Goal: Task Accomplishment & Management: Manage account settings

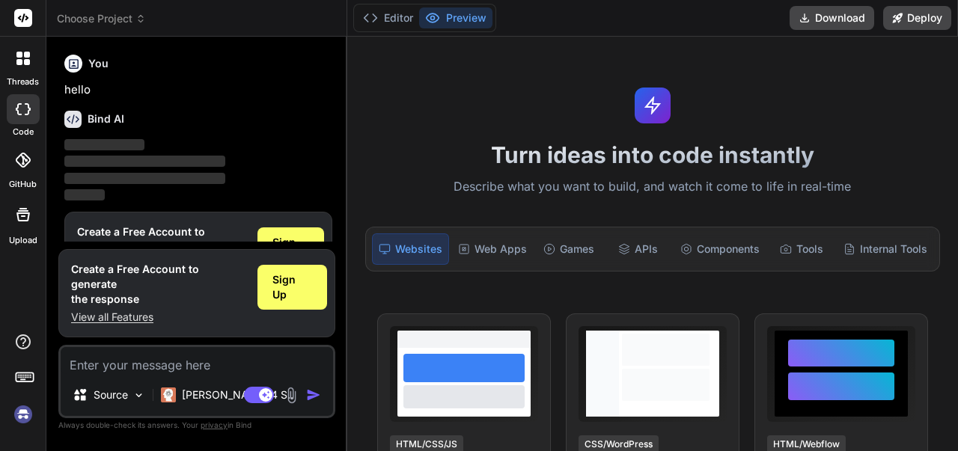
scroll to position [48, 0]
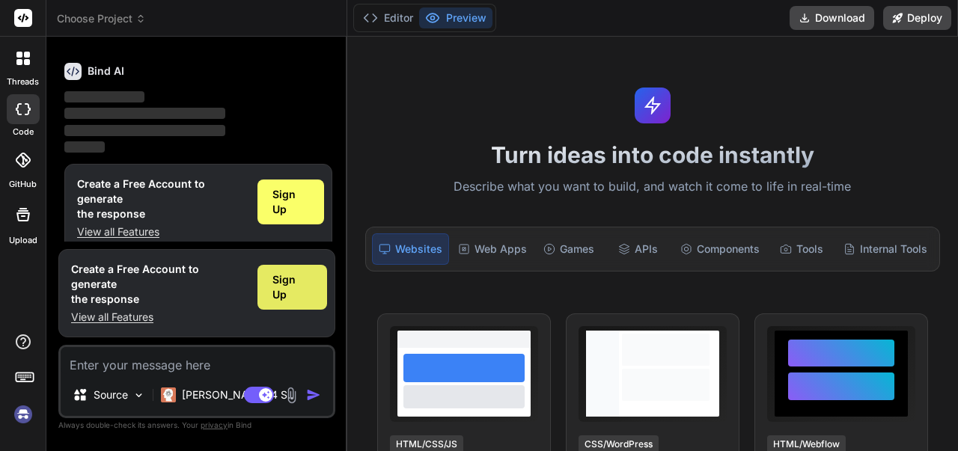
click at [269, 298] on div "Sign Up" at bounding box center [292, 287] width 70 height 45
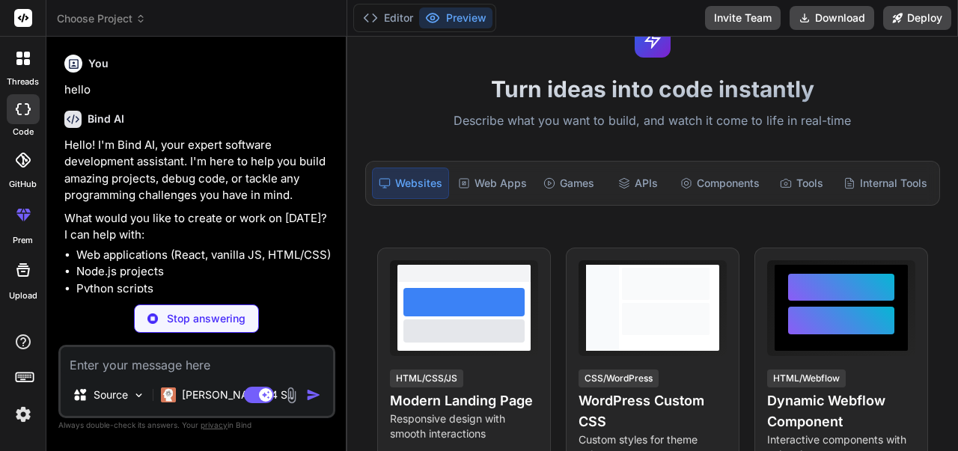
scroll to position [224, 0]
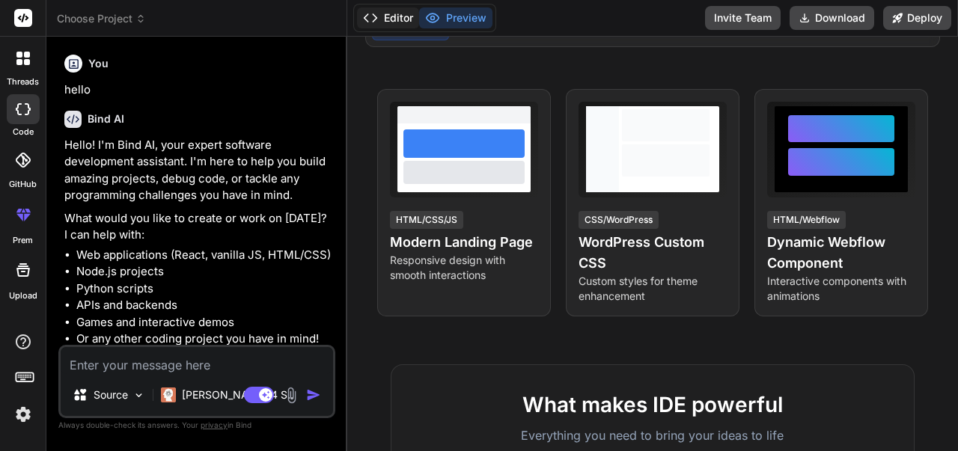
click at [379, 17] on button "Editor" at bounding box center [388, 17] width 62 height 21
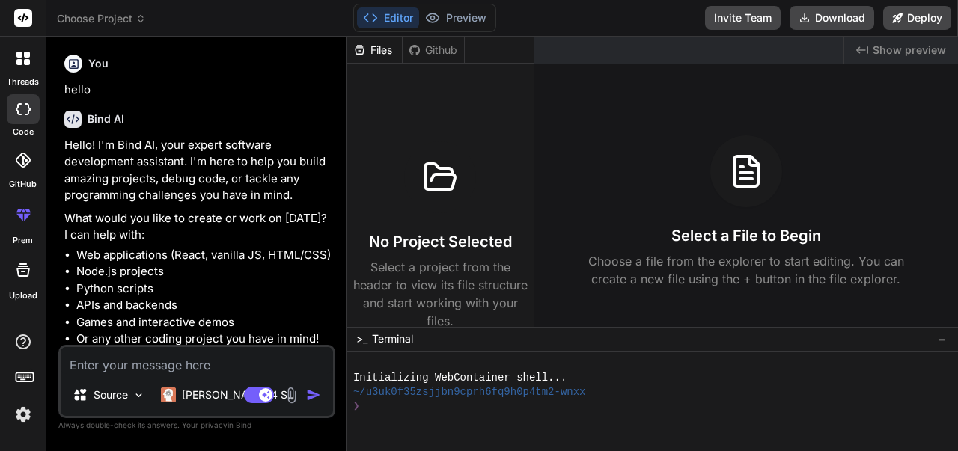
type textarea "x"
click at [365, 17] on icon at bounding box center [370, 17] width 15 height 15
click at [844, 23] on button "Download" at bounding box center [831, 18] width 85 height 24
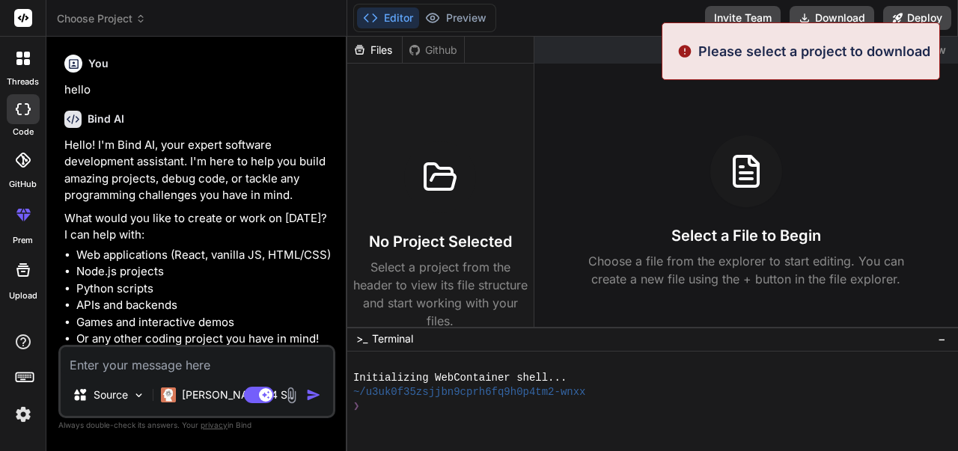
click at [186, 32] on header "Choose Project Created with Pixso." at bounding box center [196, 18] width 301 height 37
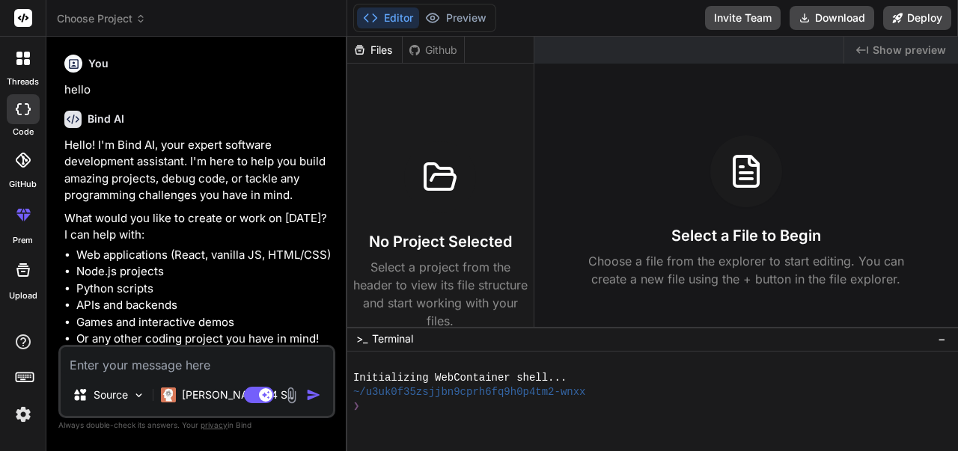
click at [367, 16] on polyline at bounding box center [366, 17] width 4 height 7
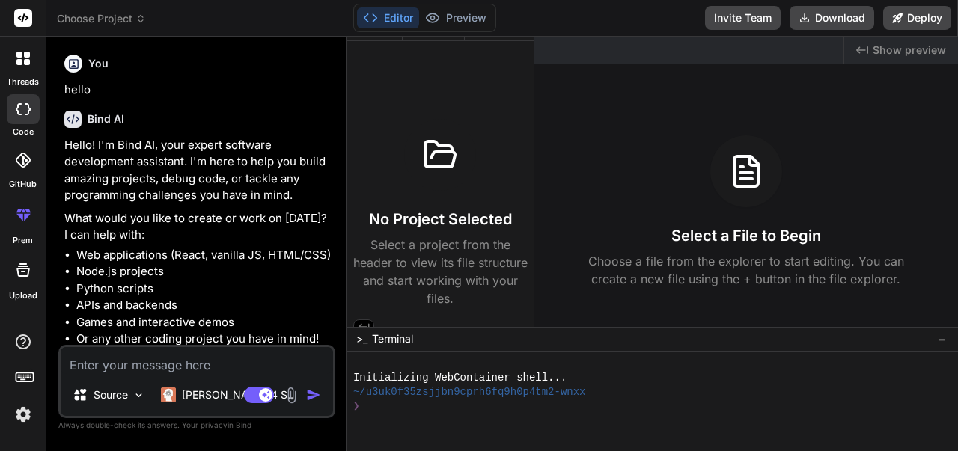
scroll to position [35, 0]
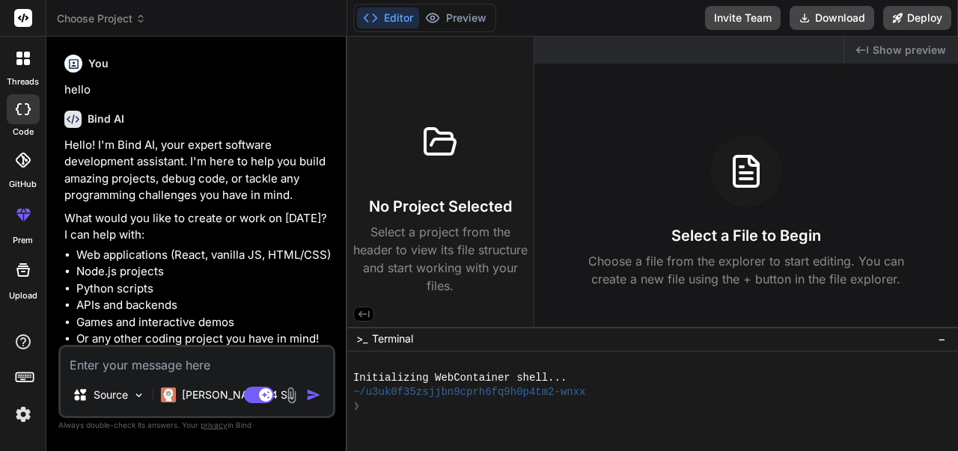
click at [106, 370] on textarea at bounding box center [197, 360] width 272 height 27
paste textarea "Lo, I/d S.A. Consect & Ad. Elitseddo & Eiusm Temporincid [Utlabor] Etdolor: Mag…"
type textarea "Lo, I/d S.A. Consect & Ad. Elitseddo & Eiusm Temporincid [Utlabor] Etdolor: Mag…"
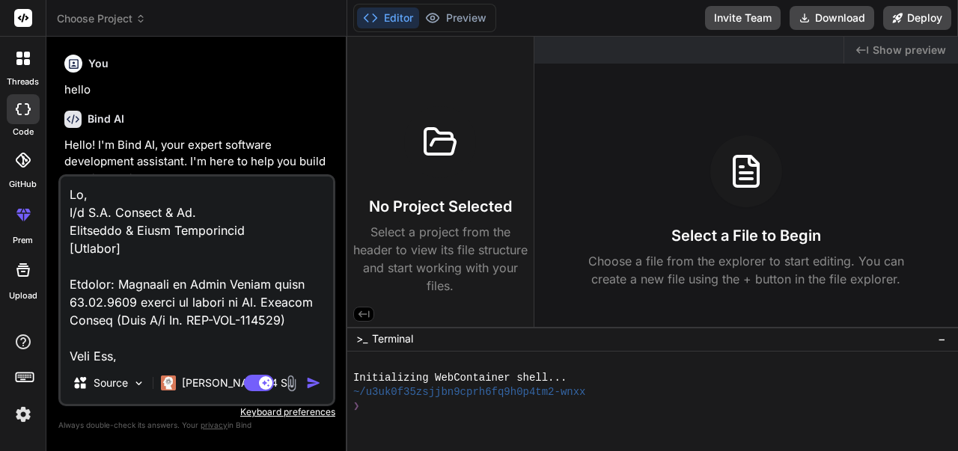
scroll to position [1240, 0]
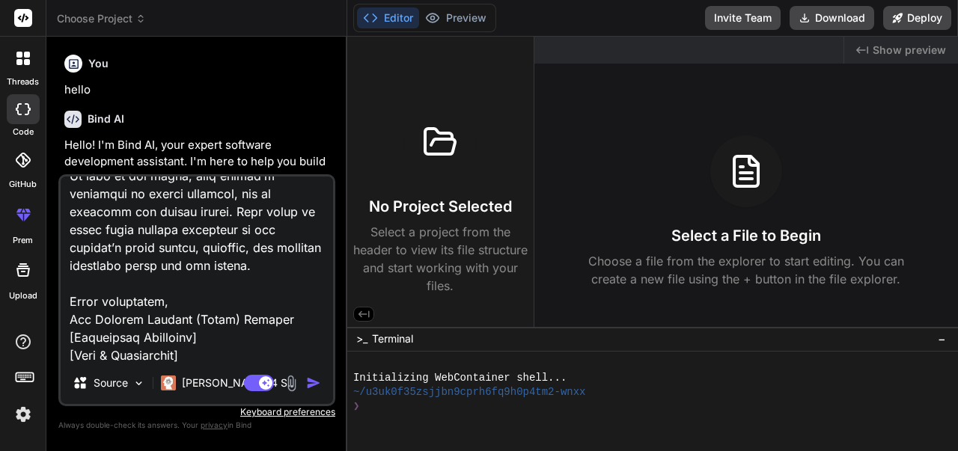
type textarea "x"
type textarea "Lo, I/d S.A. Consect & Ad. Elitseddo & Eiusm Temporincid [Utlabor] Etdolor: Mag…"
type textarea "x"
type textarea "Lo, I/d S.A. Consect & Ad. Elitseddo & Eiusm Temporincid [Utlabor] Etdolor: Mag…"
type textarea "x"
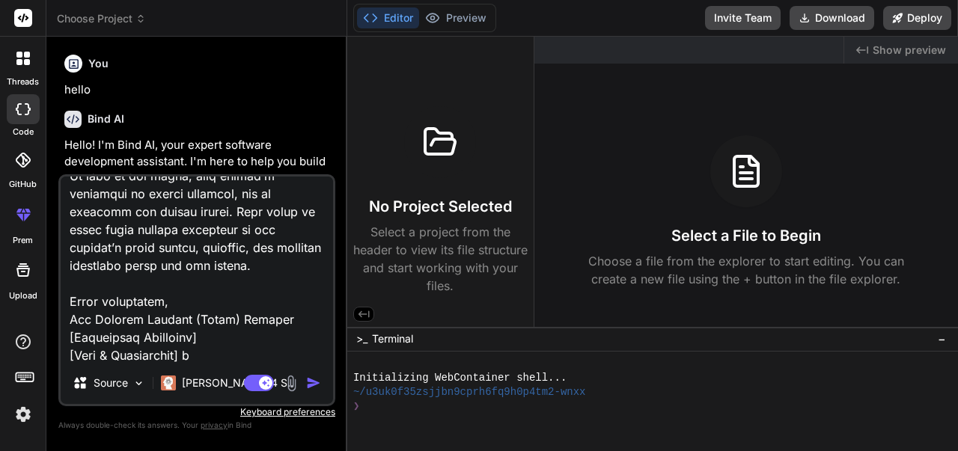
type textarea "Lo, I/d S.A. Consect & Ad. Elitseddo & Eiusm Temporincid [Utlabor] Etdolor: Mag…"
type textarea "x"
type textarea "Lo, I/d S.A. Consect & Ad. Elitseddo & Eiusm Temporincid [Utlabor] Etdolor: Mag…"
type textarea "x"
type textarea "Lo, I/d S.A. Consect & Ad. Elitseddo & Eiusm Temporincid [Utlabor] Etdolor: Mag…"
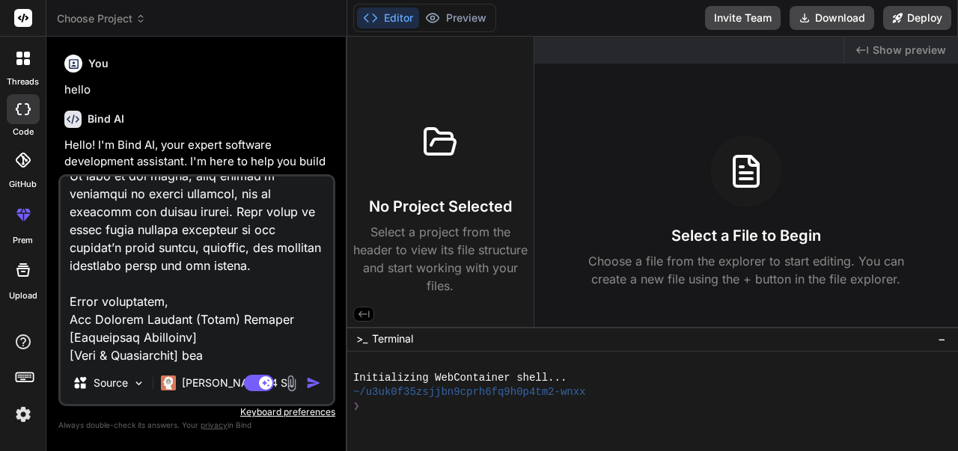
type textarea "x"
type textarea "Lo, I/d S.A. Consect & Ad. Elitseddo & Eiusm Temporincid [Utlabor] Etdolor: Mag…"
type textarea "x"
type textarea "Lo, I/d S.A. Consect & Ad. Elitseddo & Eiusm Temporincid [Utlabor] Etdolor: Mag…"
type textarea "x"
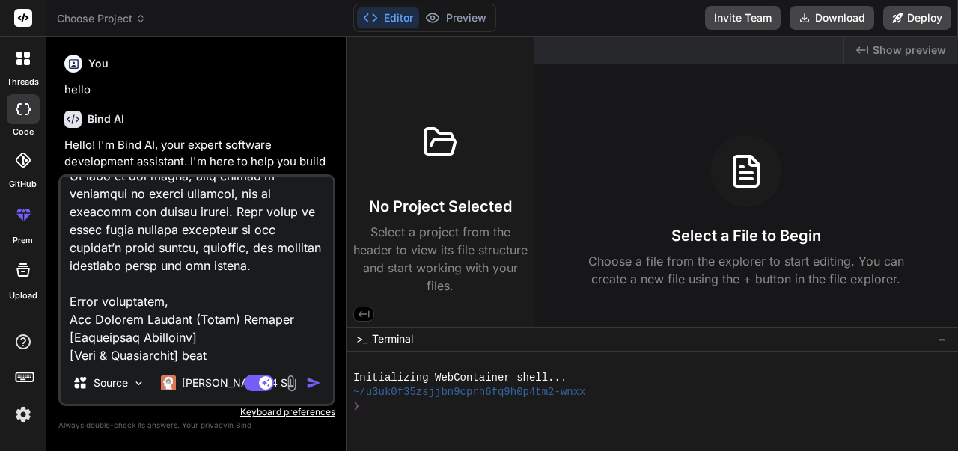
type textarea "Lo, I/d S.A. Consect & Ad. Elitseddo & Eiusm Temporincid [Utlabor] Etdolor: Mag…"
type textarea "x"
type textarea "Lo, I/d S.A. Consect & Ad. Elitseddo & Eiusm Temporincid [Utlabor] Etdolor: Mag…"
type textarea "x"
type textarea "Lo, I/d S.A. Consect & Ad. Elitseddo & Eiusm Temporincid [Utlabor] Etdolor: Mag…"
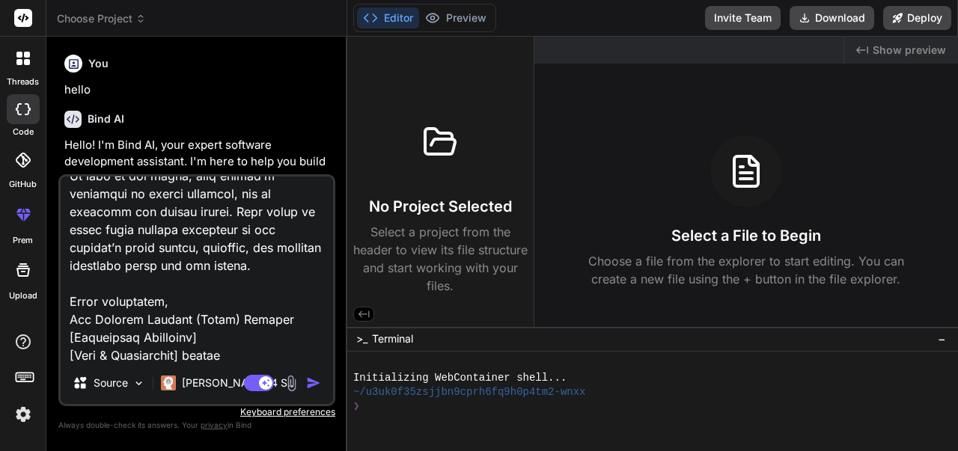
type textarea "x"
type textarea "Lo, I/d S.A. Consect & Ad. Elitseddo & Eiusm Temporincid [Utlabor] Etdolor: Mag…"
type textarea "x"
type textarea "Lo, I/d S.A. Consect & Ad. Elitseddo & Eiusm Temporincid [Utlabor] Etdolor: Mag…"
type textarea "x"
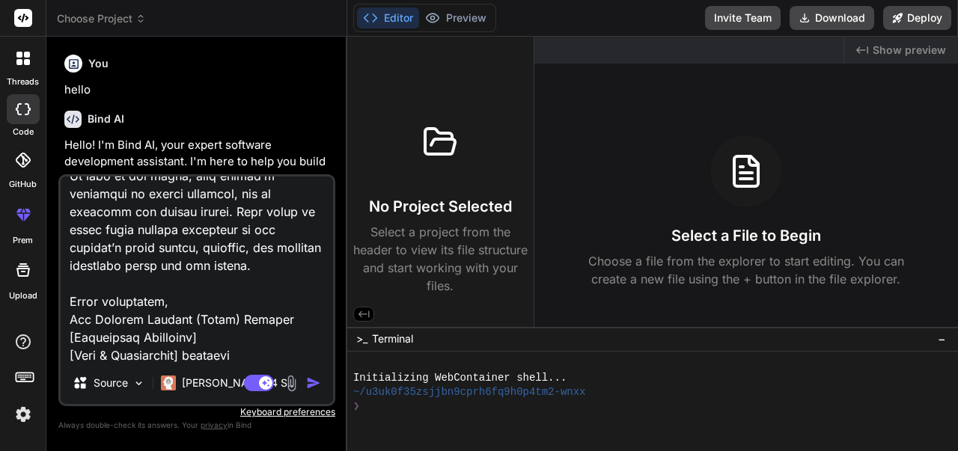
type textarea "Lo, I/d S.A. Consect & Ad. Elitseddo & Eiusm Temporincid [Utlabor] Etdolor: Mag…"
type textarea "x"
type textarea "Lo, I/d S.A. Consect & Ad. Elitseddo & Eiusm Temporincid [Utlabor] Etdolor: Mag…"
type textarea "x"
type textarea "Lo, I/d S.A. Consect & Ad. Elitseddo & Eiusm Temporincid [Utlabor] Etdolor: Mag…"
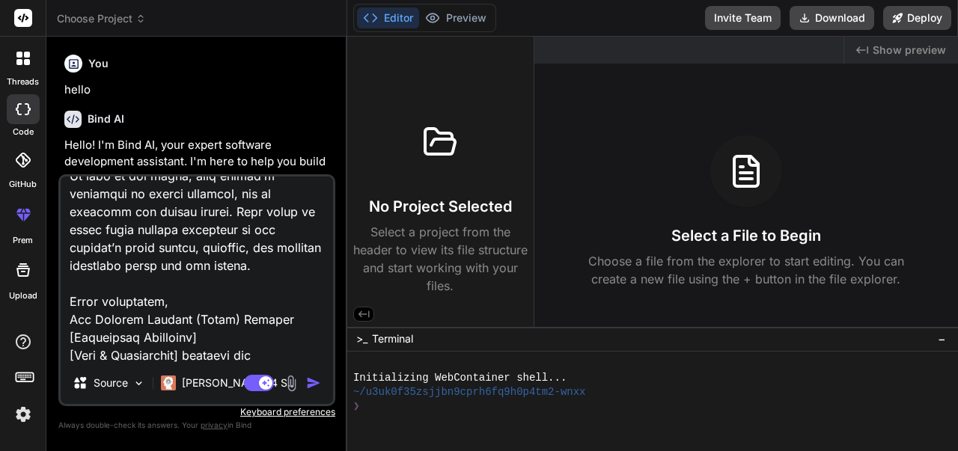
type textarea "x"
type textarea "Lo, I/d S.A. Consect & Ad. Elitseddo & Eiusm Temporincid [Utlabor] Etdolor: Mag…"
type textarea "x"
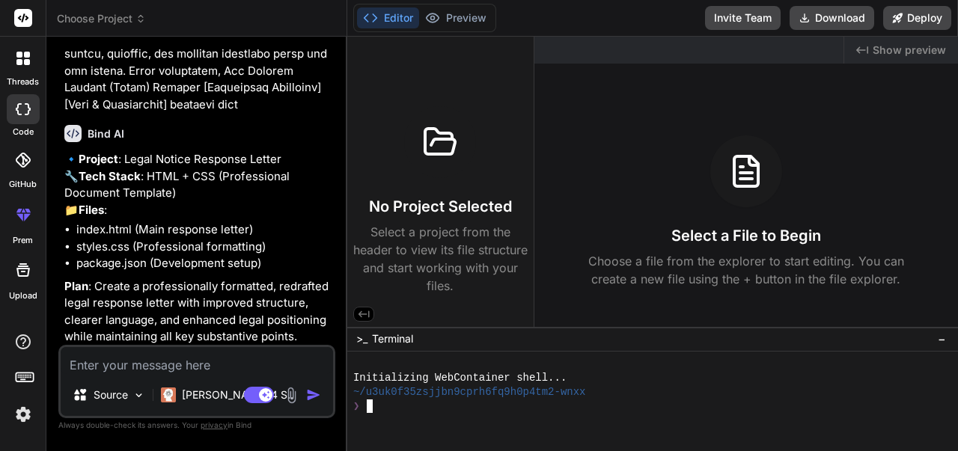
scroll to position [1227, 0]
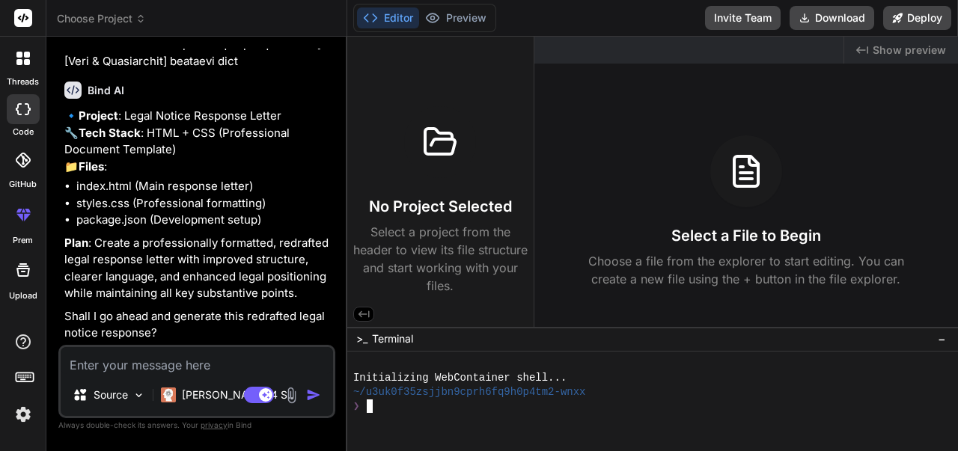
click at [84, 367] on textarea at bounding box center [197, 360] width 272 height 27
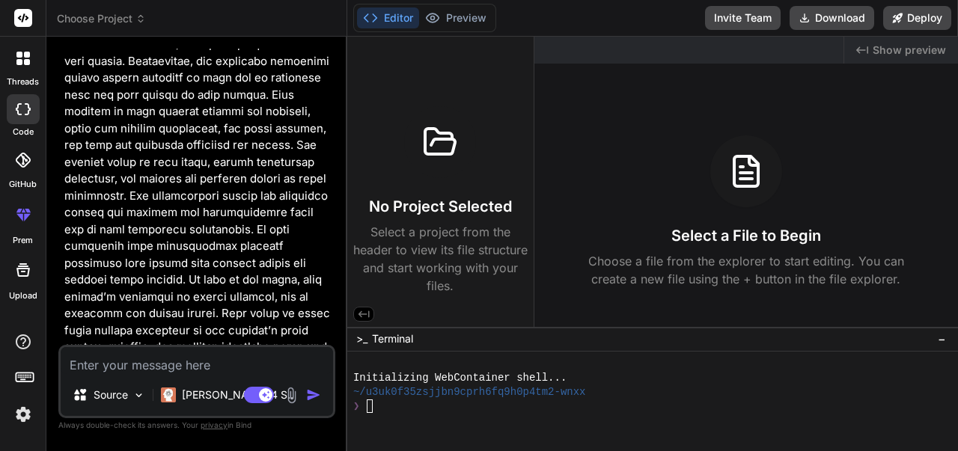
scroll to position [853, 0]
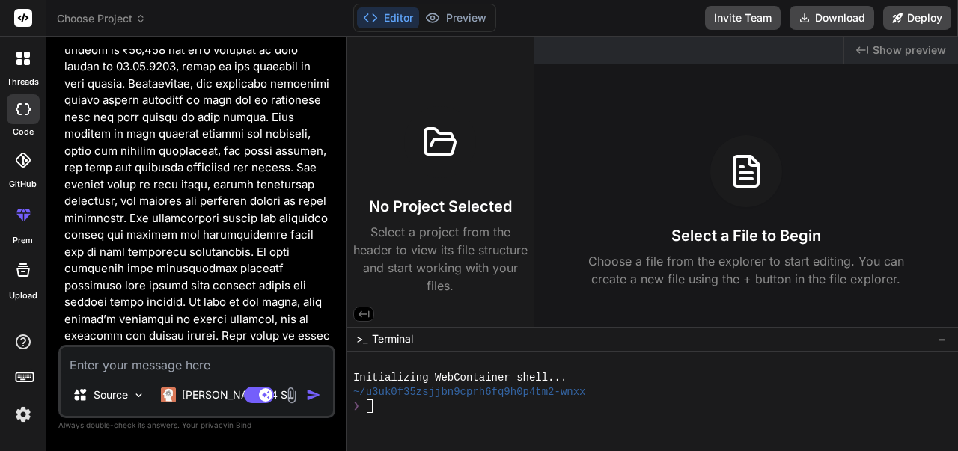
click at [14, 65] on div at bounding box center [22, 58] width 31 height 31
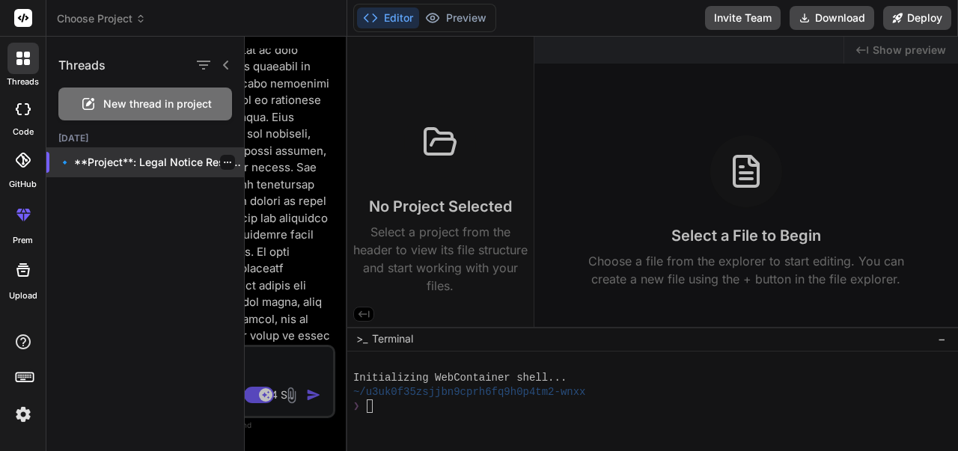
click at [73, 154] on div "🔹 **Project**: Legal Notice Response Le..." at bounding box center [145, 162] width 198 height 30
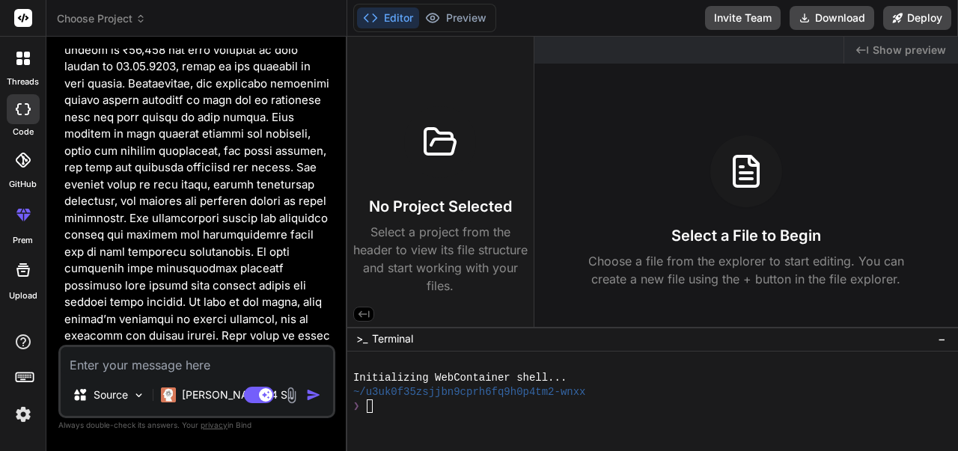
scroll to position [0, 0]
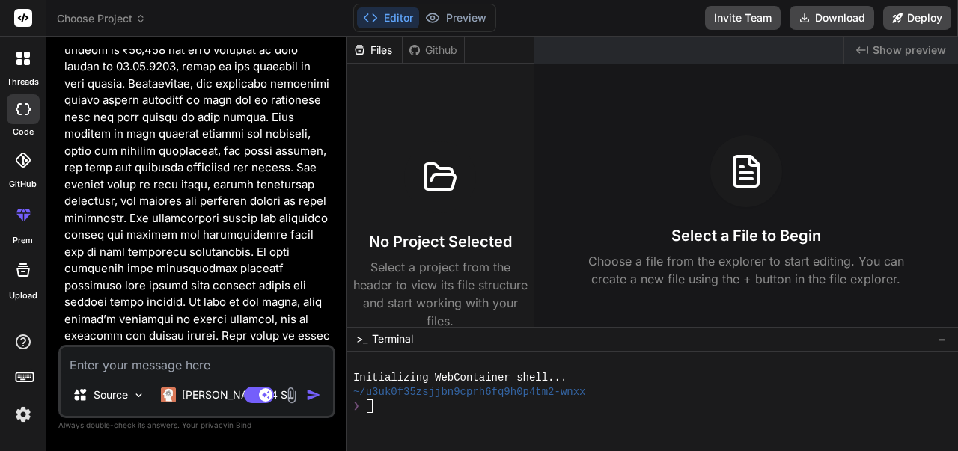
click at [377, 16] on button "Editor" at bounding box center [388, 17] width 62 height 21
click at [425, 18] on icon at bounding box center [432, 17] width 15 height 15
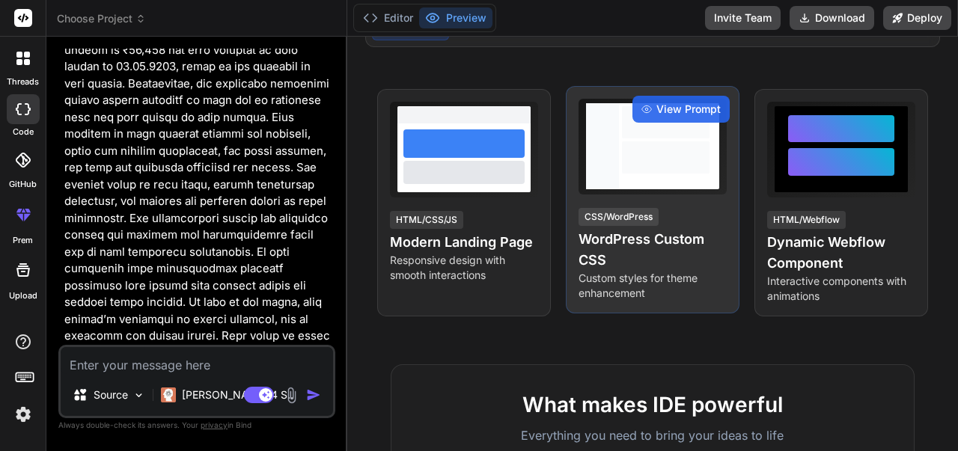
click at [609, 180] on div at bounding box center [603, 146] width 34 height 86
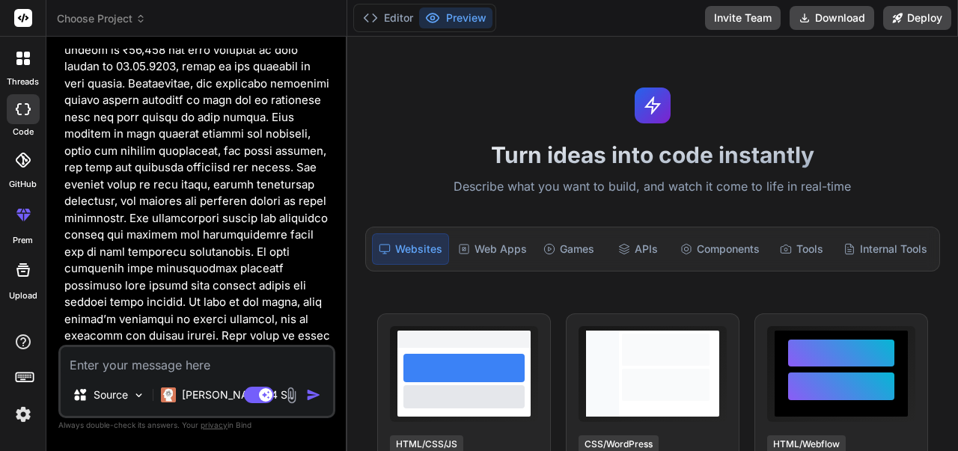
click at [135, 20] on span "Choose Project" at bounding box center [101, 18] width 89 height 15
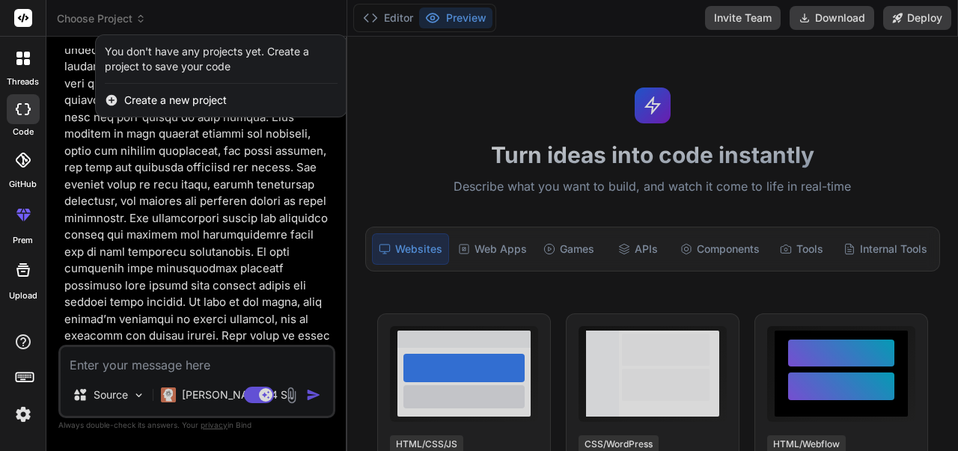
click at [99, 14] on div at bounding box center [479, 225] width 958 height 451
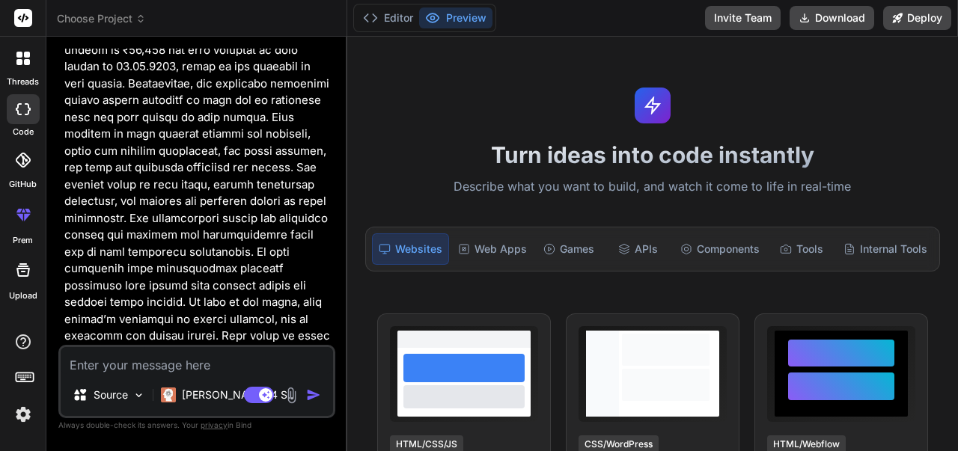
scroll to position [1227, 0]
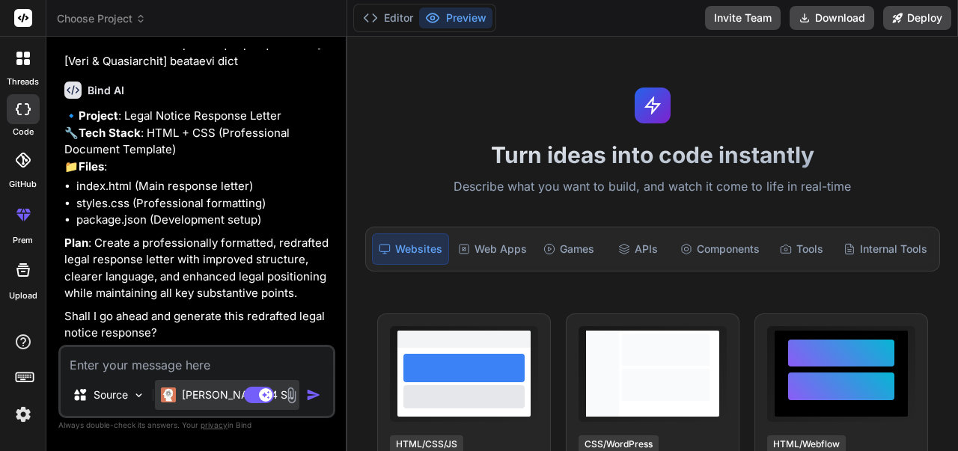
click at [216, 390] on p "[PERSON_NAME] 4 S.." at bounding box center [237, 395] width 111 height 15
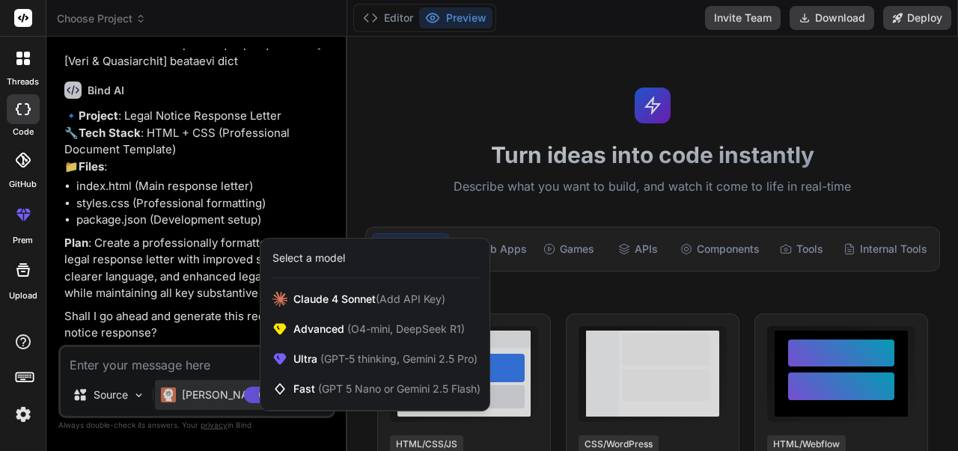
click at [137, 185] on div at bounding box center [479, 225] width 958 height 451
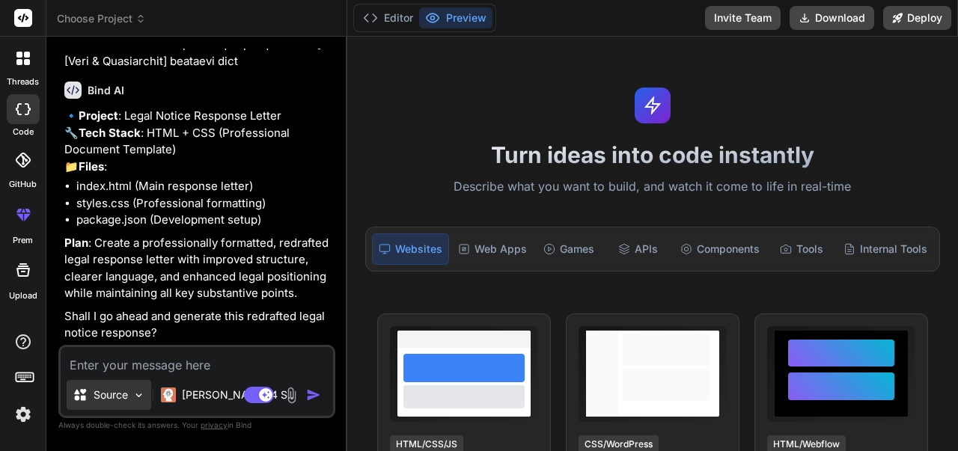
click at [75, 397] on icon at bounding box center [80, 394] width 12 height 11
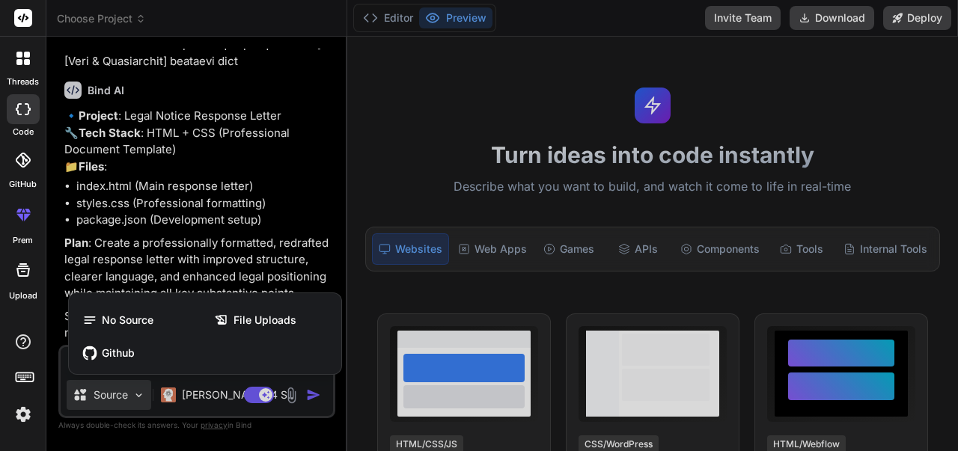
click at [75, 397] on div at bounding box center [479, 225] width 958 height 451
type textarea "x"
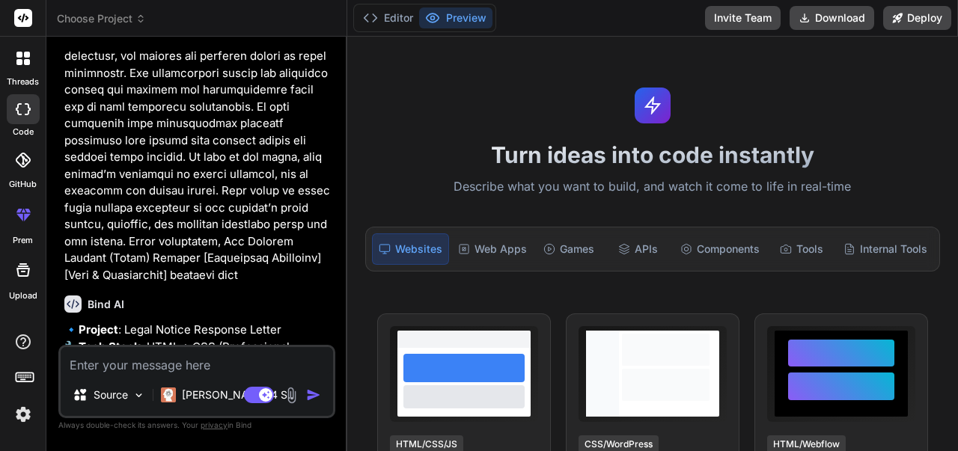
scroll to position [853, 0]
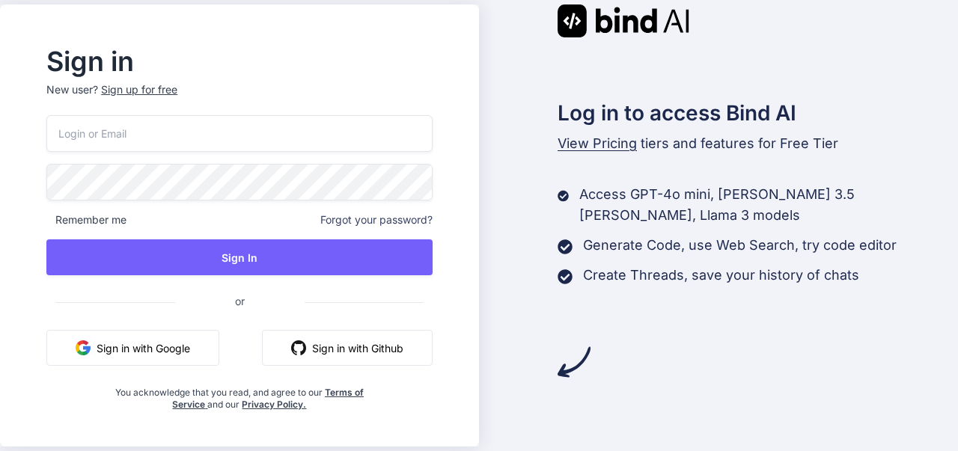
click at [153, 145] on input "email" at bounding box center [238, 133] width 385 height 37
click at [150, 138] on input "email" at bounding box center [238, 133] width 385 height 37
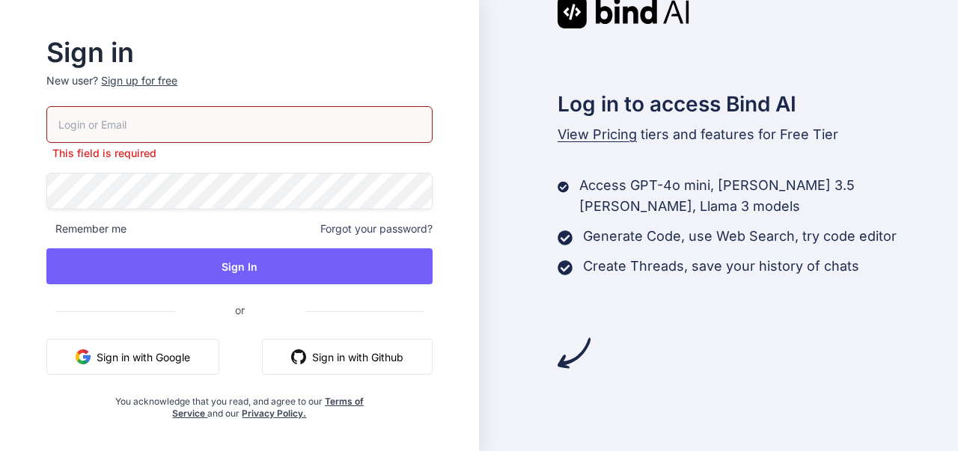
click at [159, 355] on button "Sign in with Google" at bounding box center [132, 357] width 173 height 36
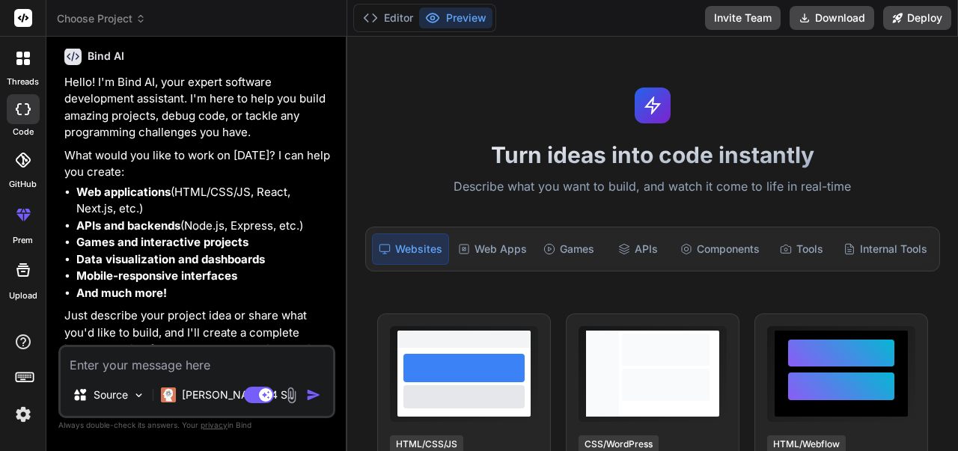
scroll to position [78, 0]
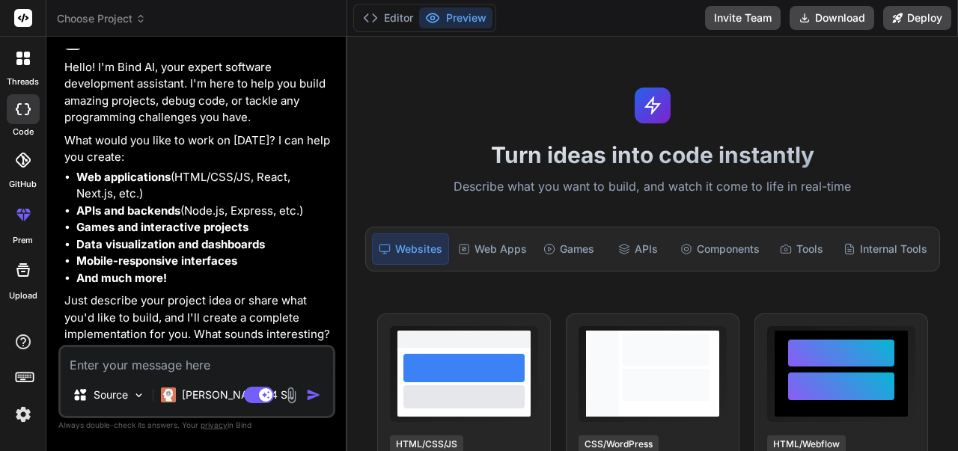
click at [27, 408] on img at bounding box center [22, 414] width 25 height 25
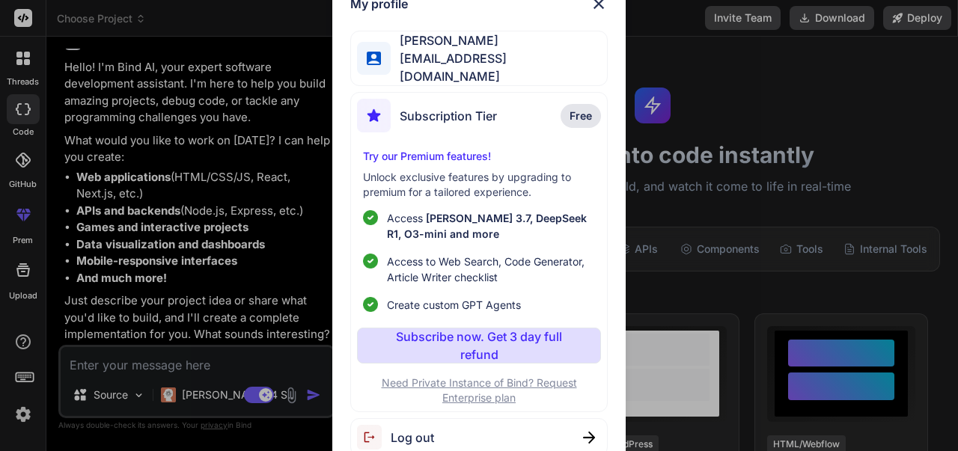
click at [450, 58] on span "nikhil.deshmukh@muthoothomefin.com" at bounding box center [499, 67] width 216 height 36
click at [391, 49] on span "Nikhil Deshmukh" at bounding box center [499, 40] width 216 height 18
click at [355, 52] on div "Nikhil Deshmukh nikhil.deshmukh@muthoothomefin.com" at bounding box center [478, 58] width 257 height 55
click at [415, 43] on span "Nikhil Deshmukh" at bounding box center [499, 40] width 216 height 18
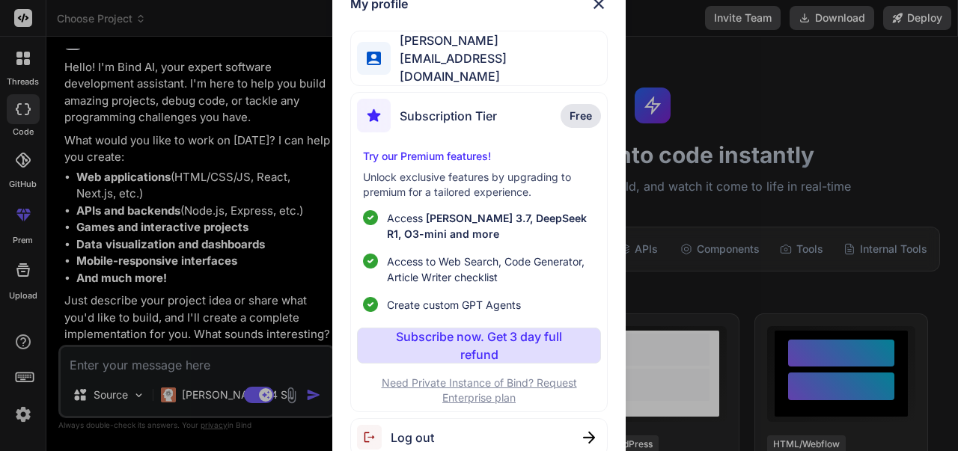
click at [444, 432] on div "Log out" at bounding box center [478, 437] width 257 height 38
click at [433, 432] on span "Logging out..." at bounding box center [431, 438] width 80 height 18
type textarea "x"
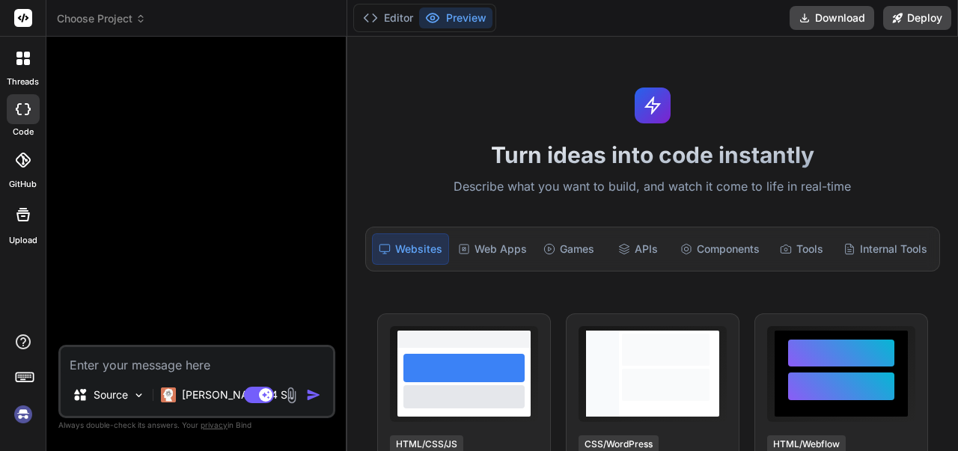
scroll to position [27, 0]
